Goal: Transaction & Acquisition: Purchase product/service

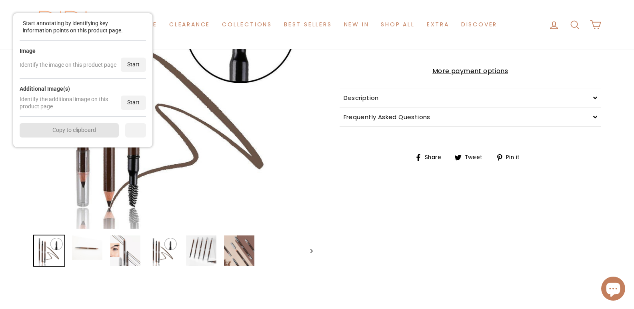
scroll to position [160, 0]
click at [135, 68] on div "Start" at bounding box center [133, 65] width 25 height 14
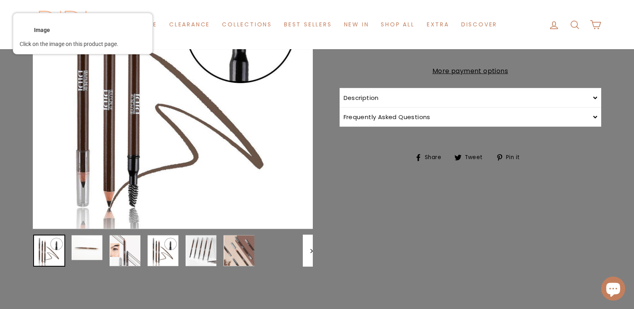
click at [158, 85] on div at bounding box center [172, 88] width 281 height 281
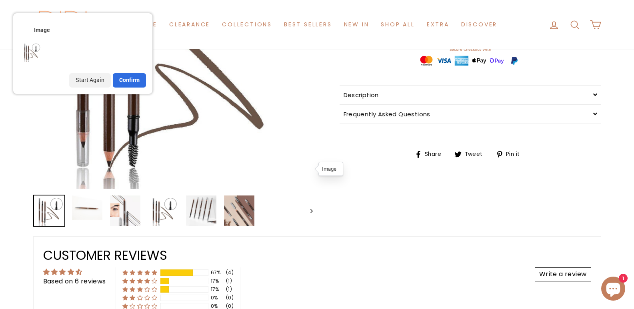
scroll to position [0, 0]
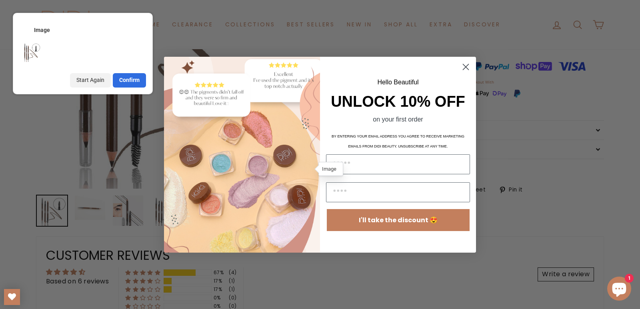
click at [468, 68] on circle "Close dialog" at bounding box center [465, 66] width 13 height 13
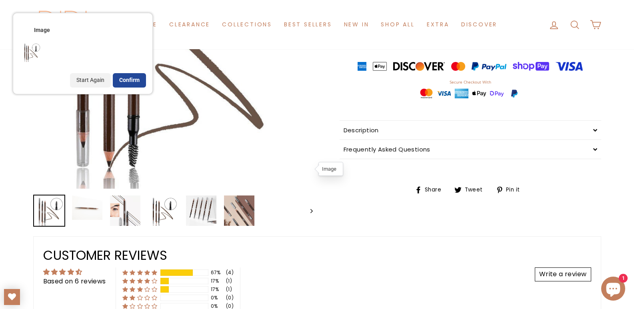
click at [137, 84] on div "Confirm" at bounding box center [129, 80] width 33 height 14
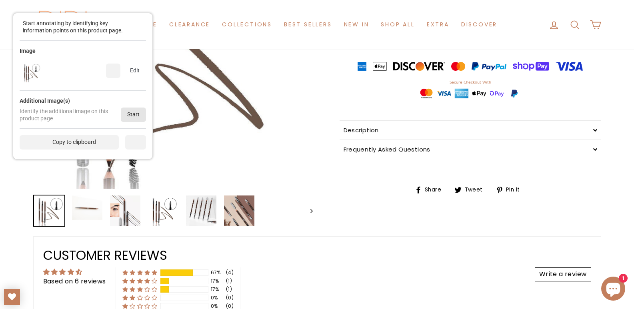
click at [134, 113] on div "Start" at bounding box center [133, 115] width 25 height 14
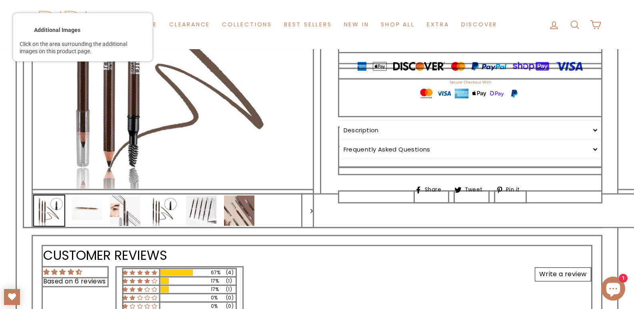
click at [281, 214] on div at bounding box center [172, 211] width 281 height 34
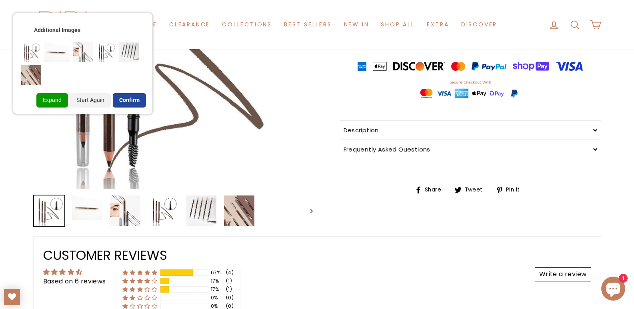
click at [134, 95] on div "Confirm" at bounding box center [129, 100] width 33 height 14
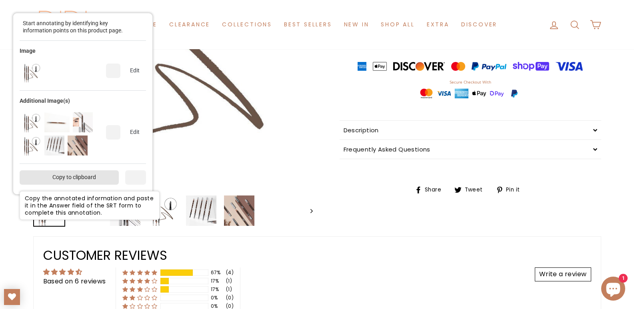
click at [79, 179] on div "Copy to clipboard" at bounding box center [69, 177] width 99 height 14
